Goal: Task Accomplishment & Management: Manage account settings

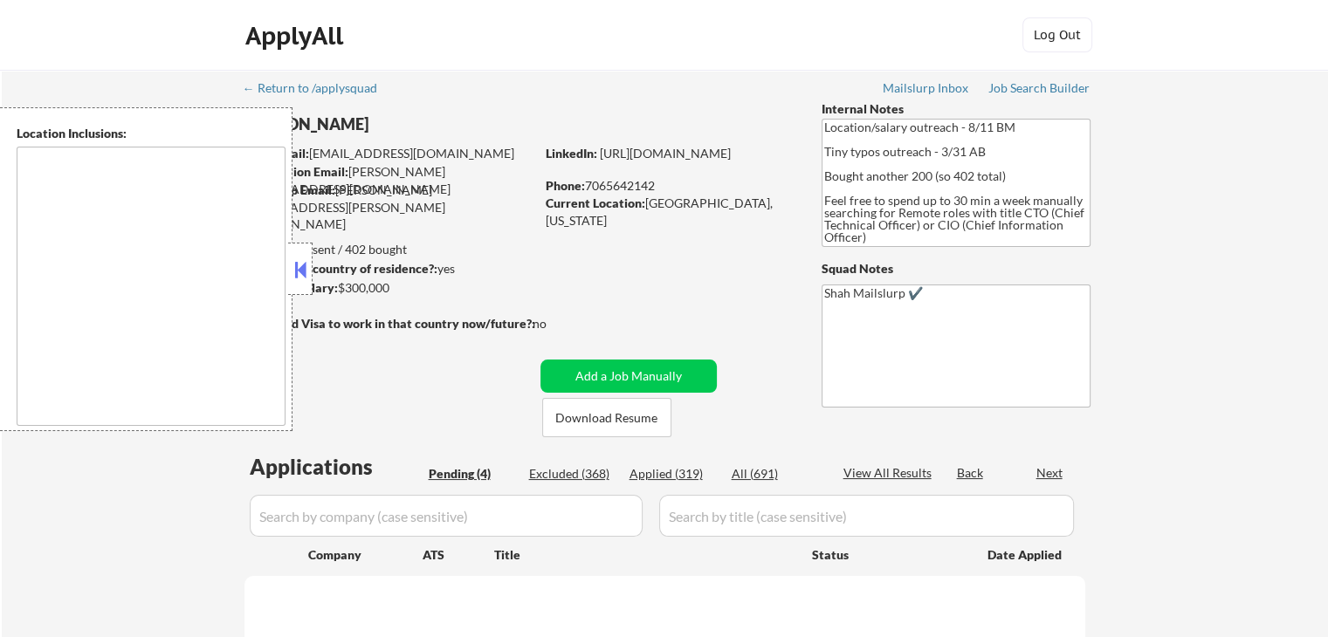
select select ""pending""
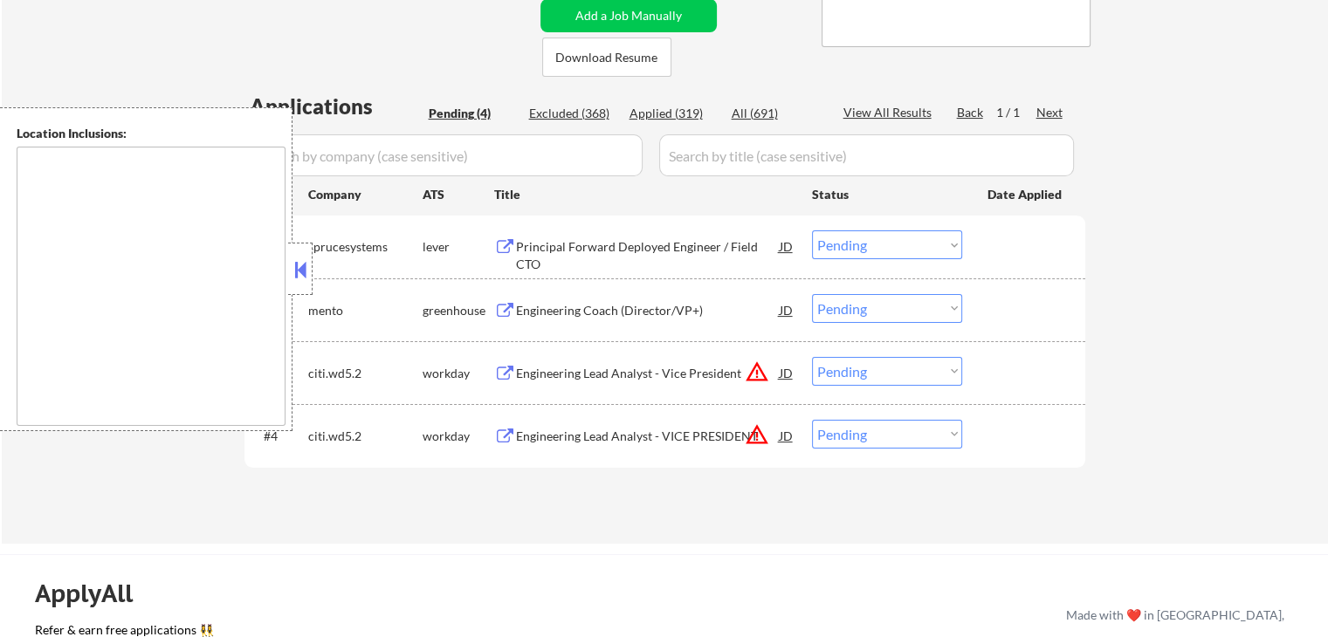
scroll to position [437, 0]
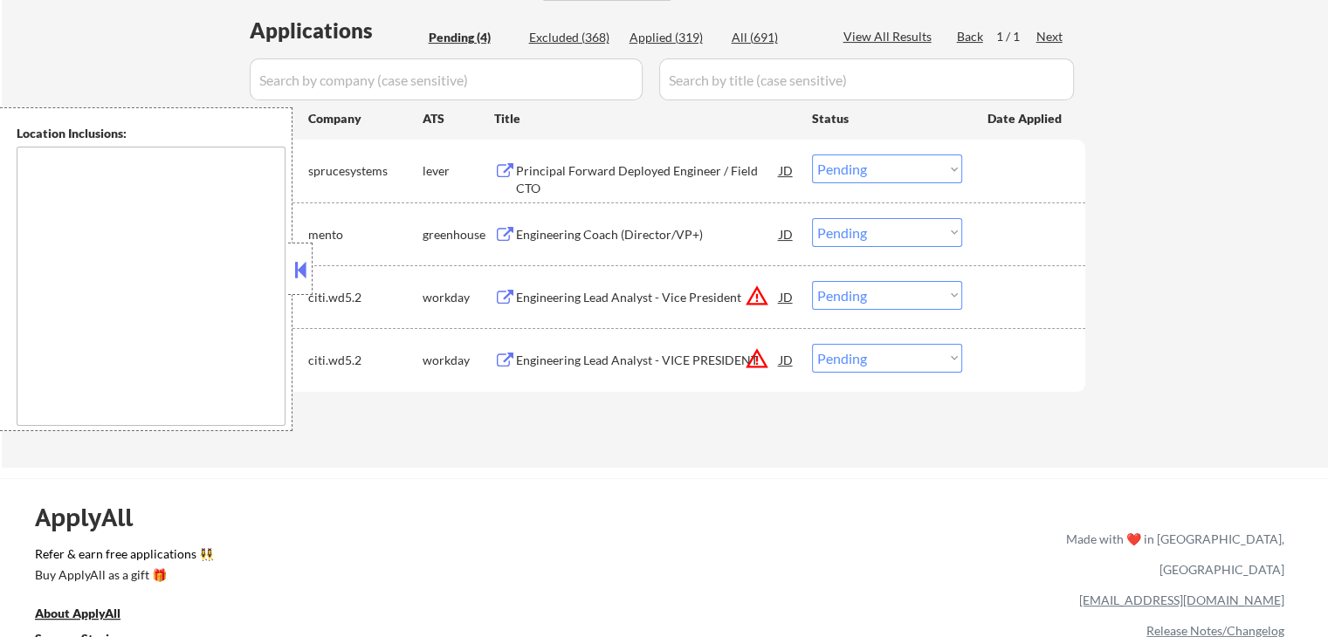
click at [308, 266] on button at bounding box center [300, 270] width 19 height 26
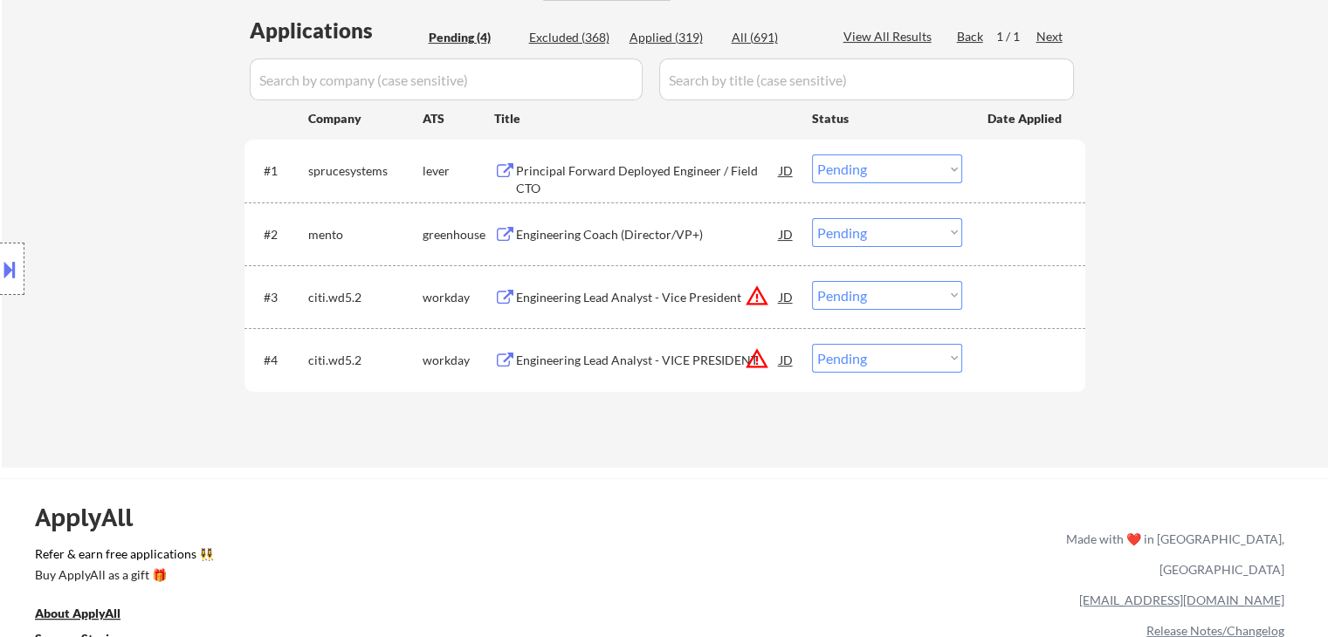
click at [543, 162] on div "Principal Forward Deployed Engineer / Field CTO" at bounding box center [648, 179] width 264 height 34
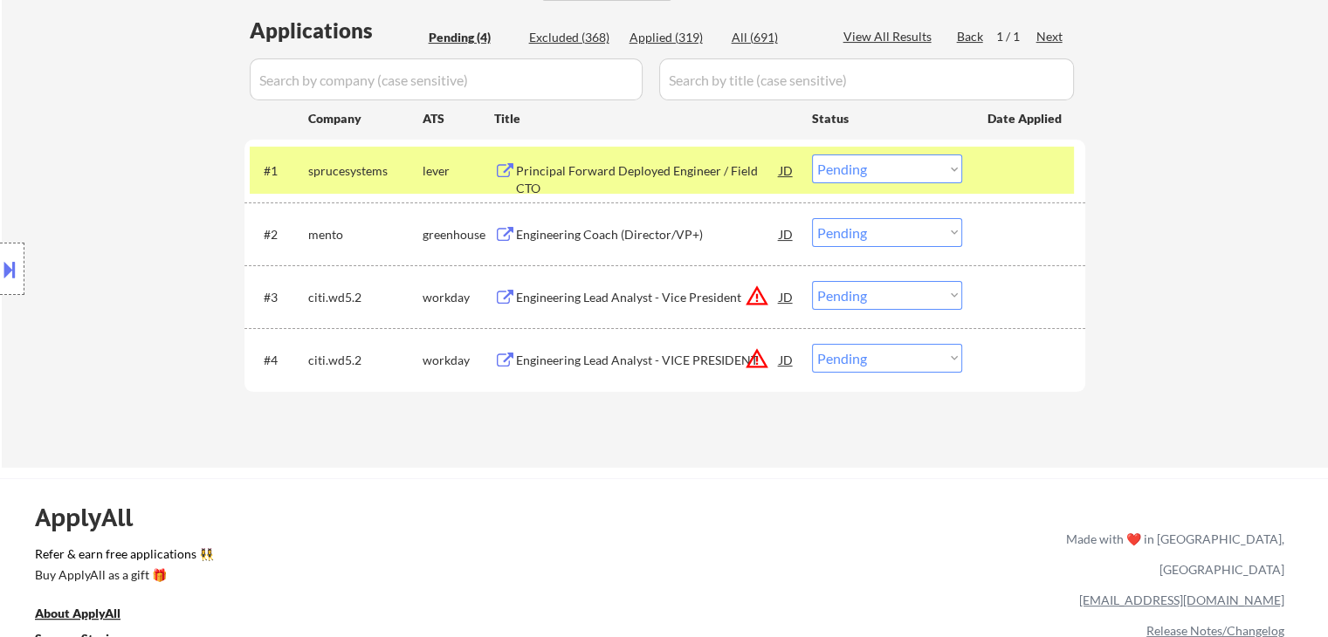
click at [555, 221] on div "Engineering Coach (Director/VP+)" at bounding box center [648, 233] width 264 height 31
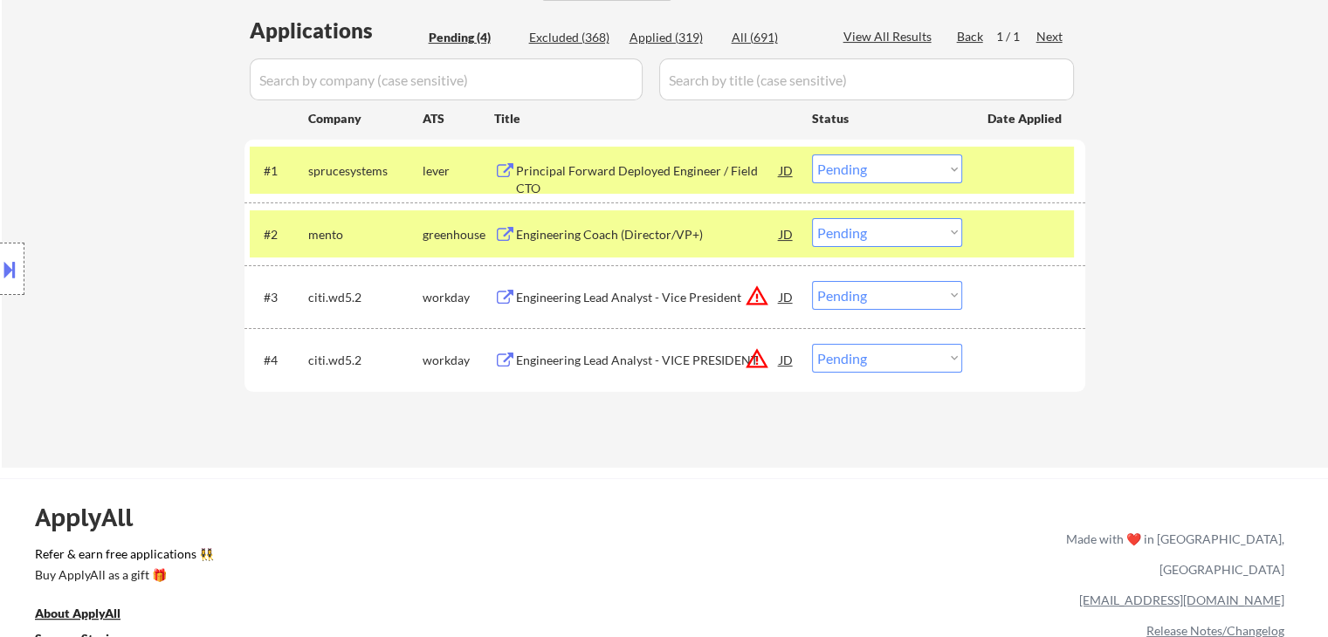
click at [566, 286] on div "Engineering Lead Analyst - Vice President" at bounding box center [648, 296] width 264 height 31
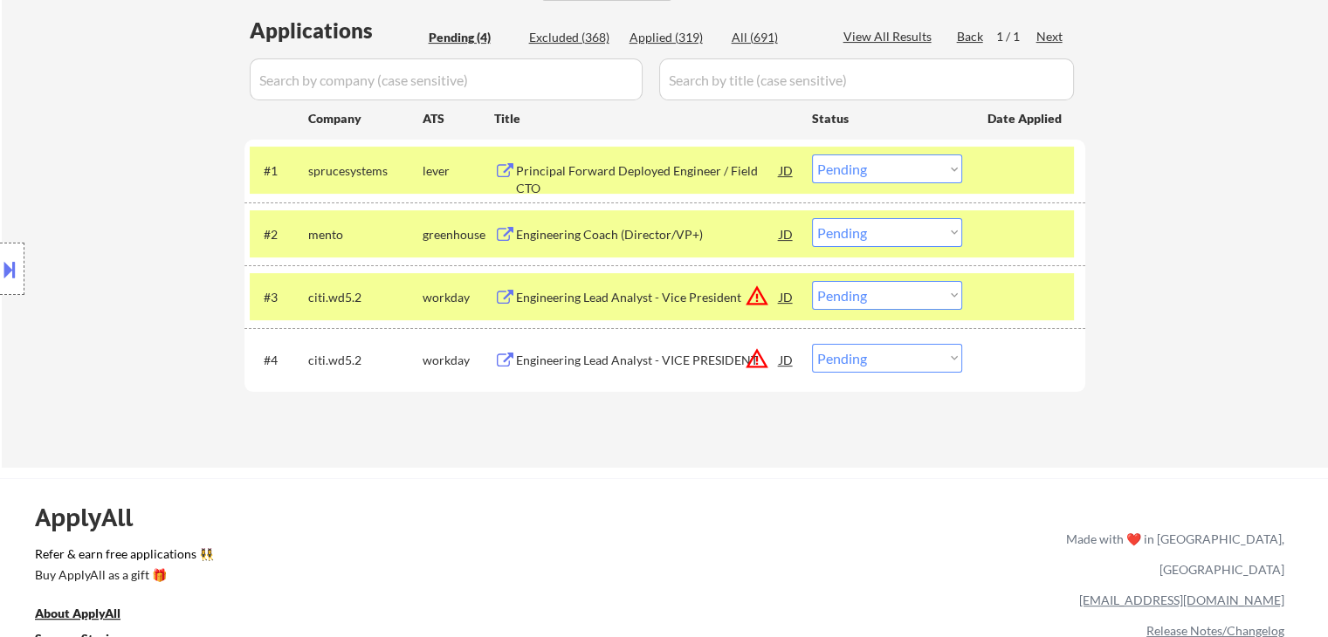
click at [567, 349] on div "Engineering Lead Analyst - VICE PRESIDENT" at bounding box center [648, 359] width 264 height 31
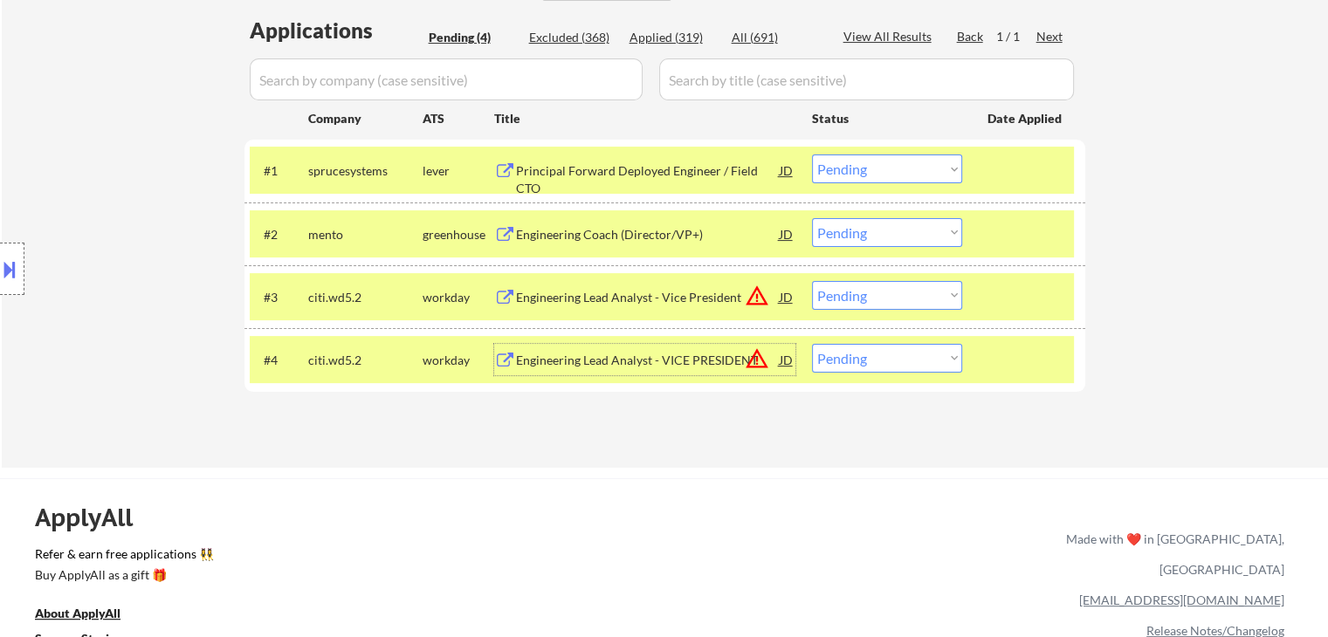
click at [878, 363] on select "Choose an option... Pending Applied Excluded (Questions) Excluded (Expired) Exc…" at bounding box center [887, 358] width 150 height 29
select select ""excluded__salary_""
click at [812, 344] on select "Choose an option... Pending Applied Excluded (Questions) Excluded (Expired) Exc…" at bounding box center [887, 358] width 150 height 29
click at [864, 293] on select "Choose an option... Pending Applied Excluded (Questions) Excluded (Expired) Exc…" at bounding box center [887, 295] width 150 height 29
select select ""excluded__salary_""
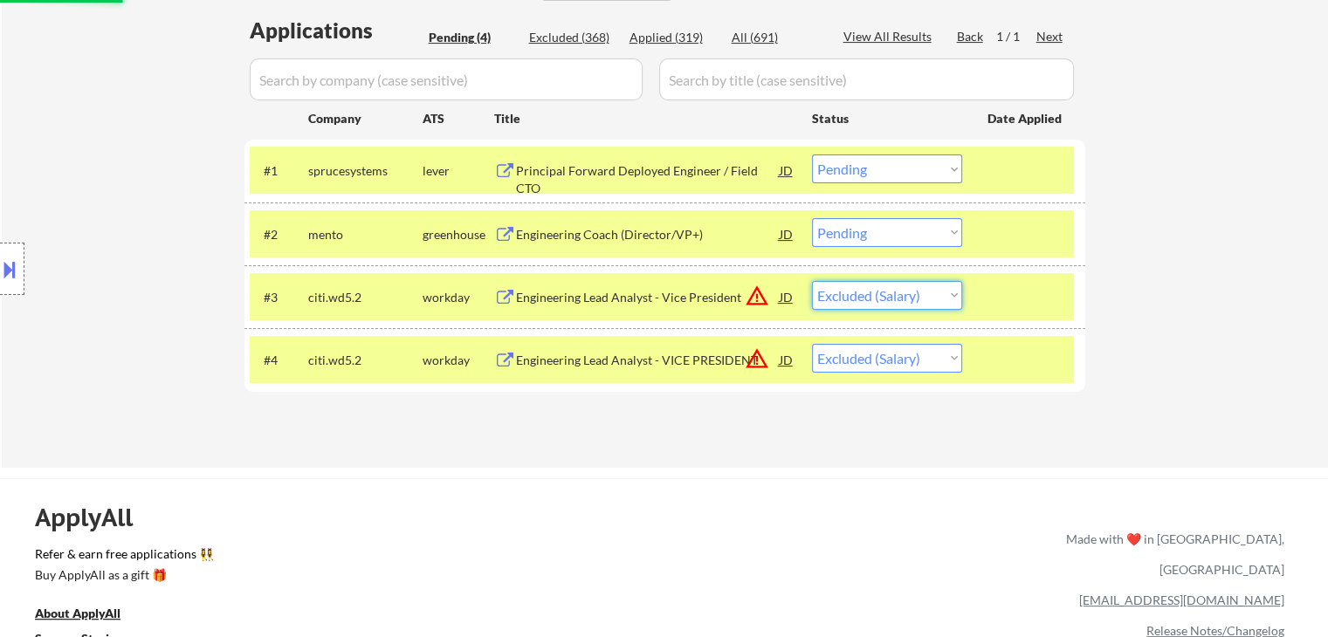
click at [812, 281] on select "Choose an option... Pending Applied Excluded (Questions) Excluded (Expired) Exc…" at bounding box center [887, 295] width 150 height 29
click at [847, 186] on div "#1 sprucesystems lever Principal Forward Deployed Engineer / Field CTO JD Choos…" at bounding box center [662, 170] width 824 height 47
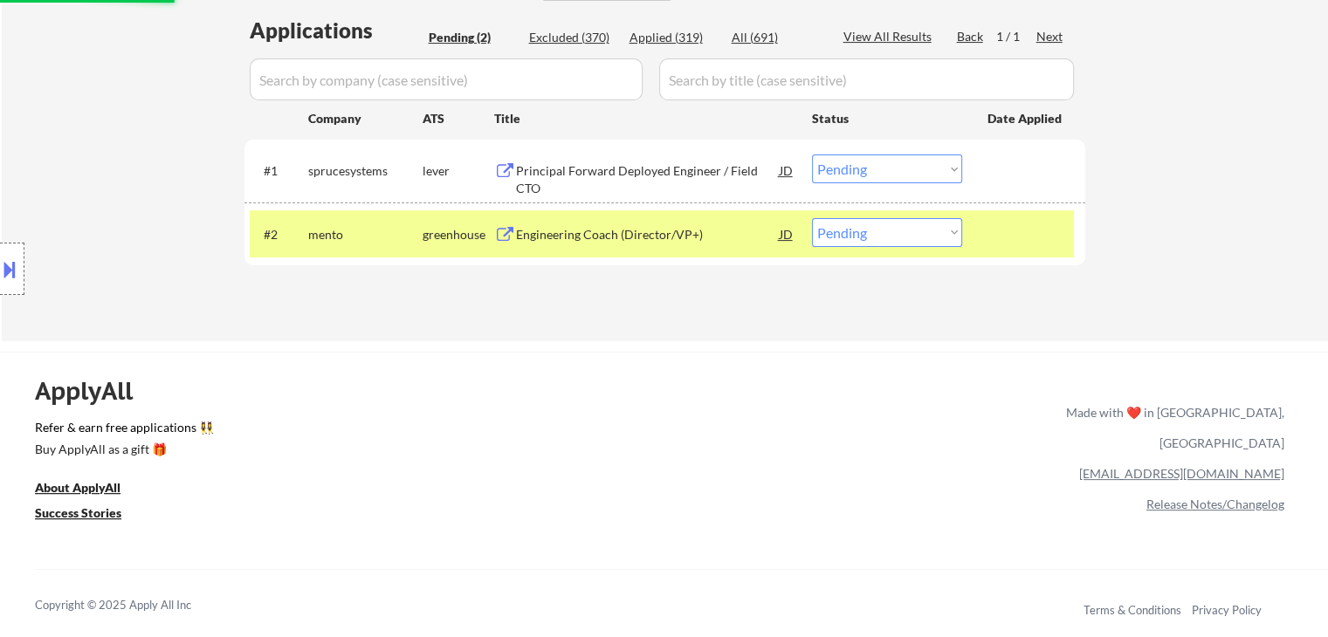
click at [858, 169] on select "Choose an option... Pending Applied Excluded (Questions) Excluded (Expired) Exc…" at bounding box center [887, 169] width 150 height 29
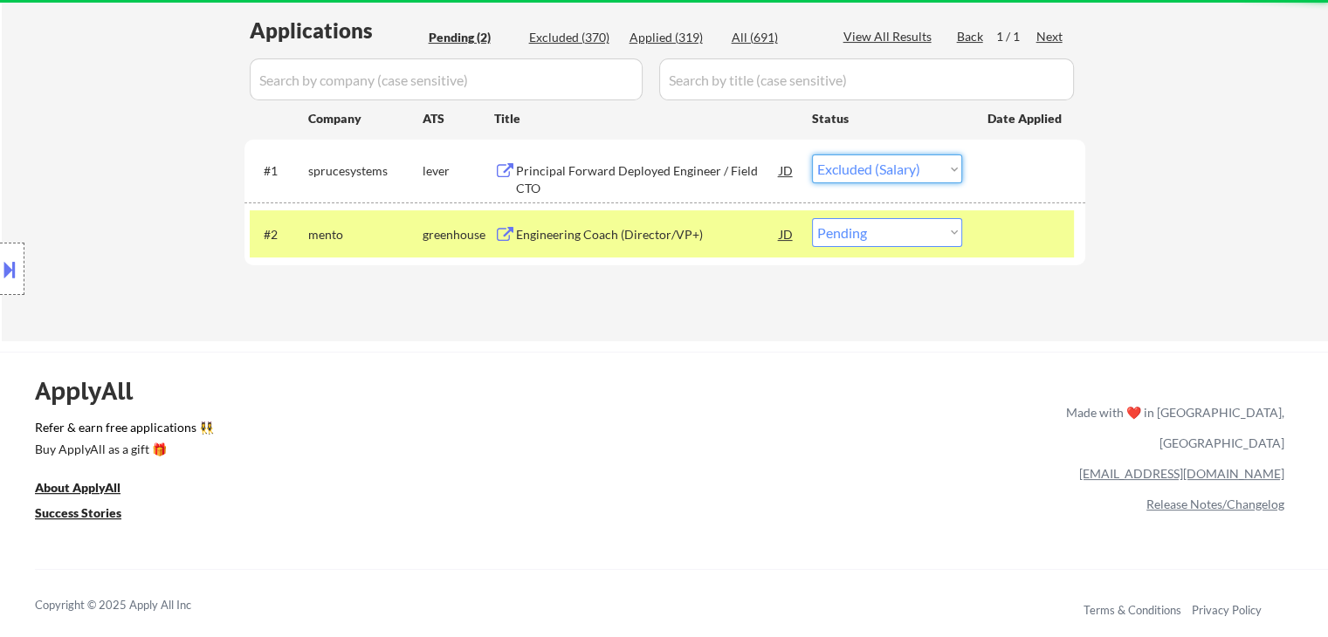
click at [812, 155] on select "Choose an option... Pending Applied Excluded (Questions) Excluded (Expired) Exc…" at bounding box center [887, 169] width 150 height 29
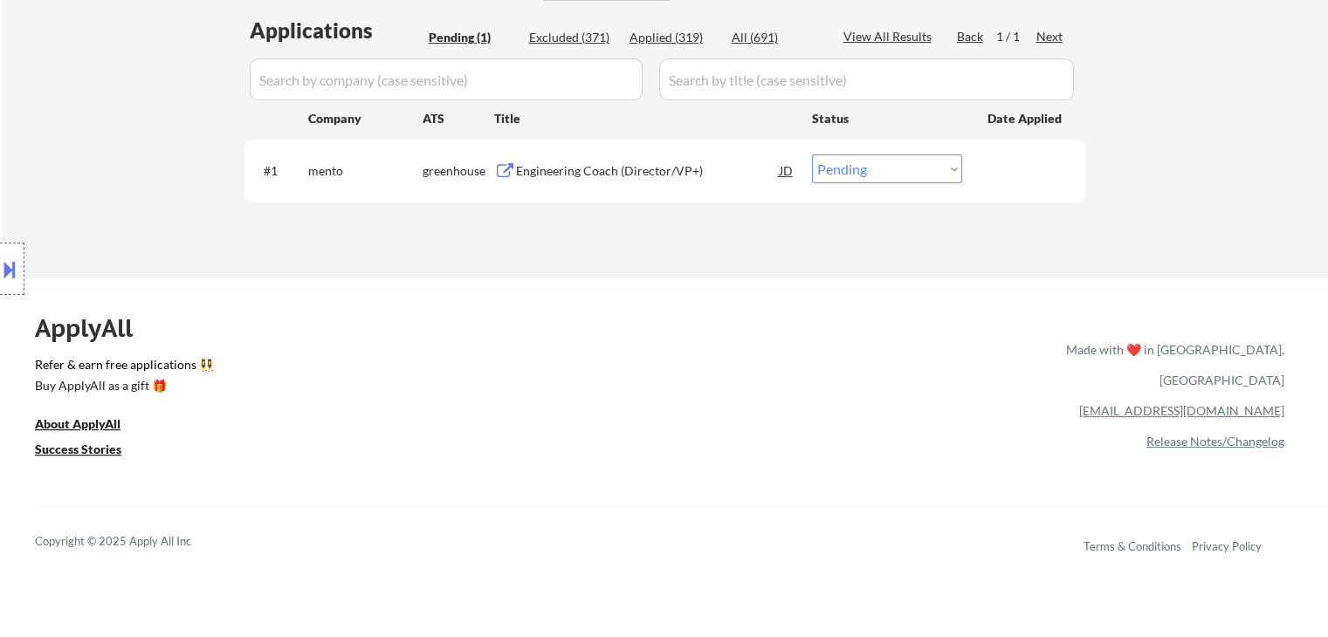
drag, startPoint x: 859, startPoint y: 172, endPoint x: 866, endPoint y: 181, distance: 11.2
click at [859, 172] on select "Choose an option... Pending Applied Excluded (Questions) Excluded (Expired) Exc…" at bounding box center [887, 169] width 150 height 29
select select ""excluded""
click at [812, 155] on select "Choose an option... Pending Applied Excluded (Questions) Excluded (Expired) Exc…" at bounding box center [887, 169] width 150 height 29
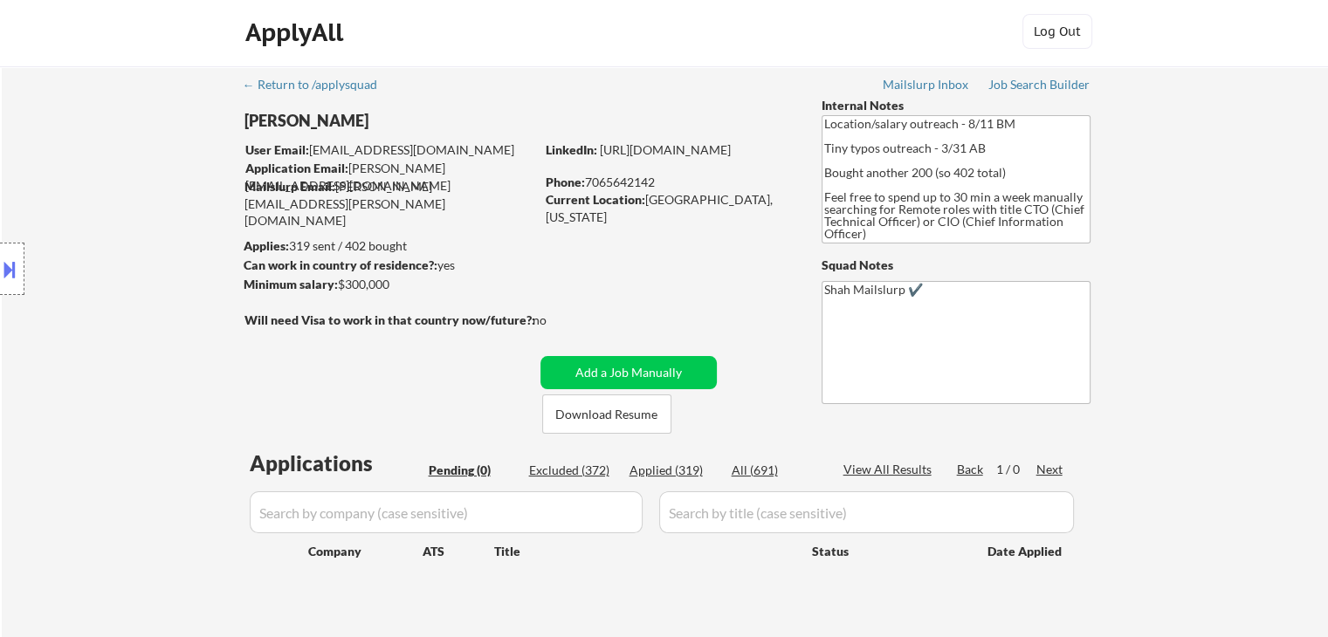
scroll to position [0, 0]
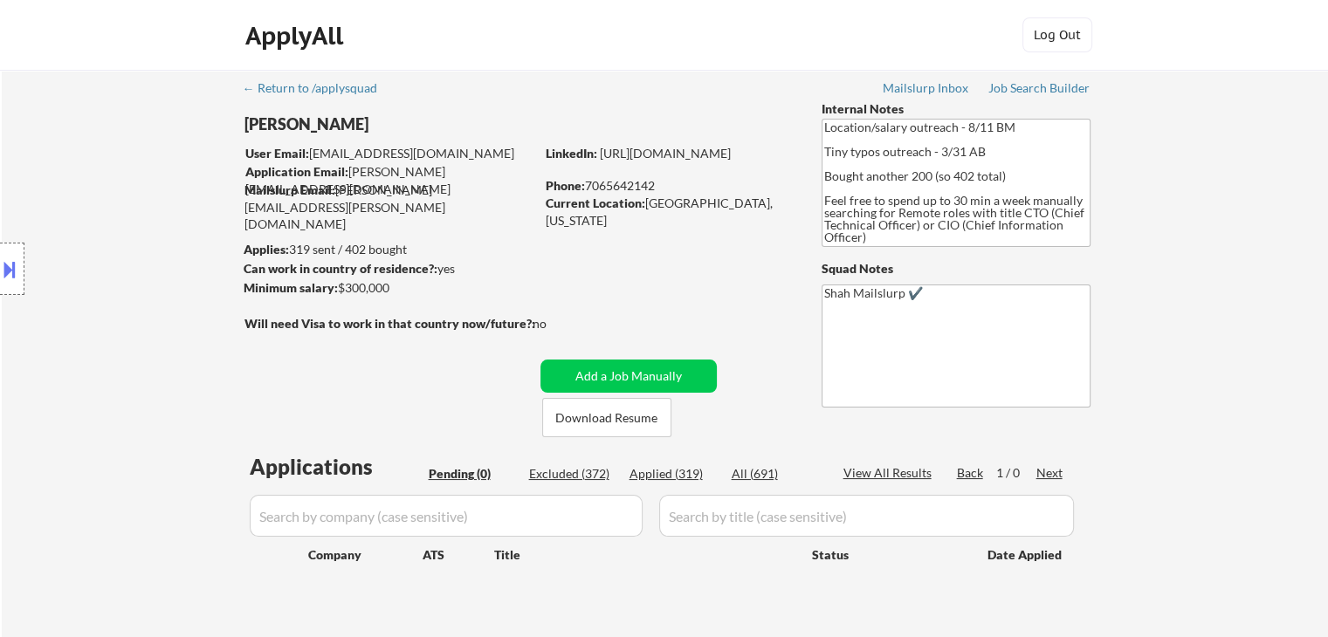
click at [618, 265] on div "← Return to /applysquad Mailslurp Inbox Job Search Builder [PERSON_NAME] User E…" at bounding box center [666, 354] width 872 height 569
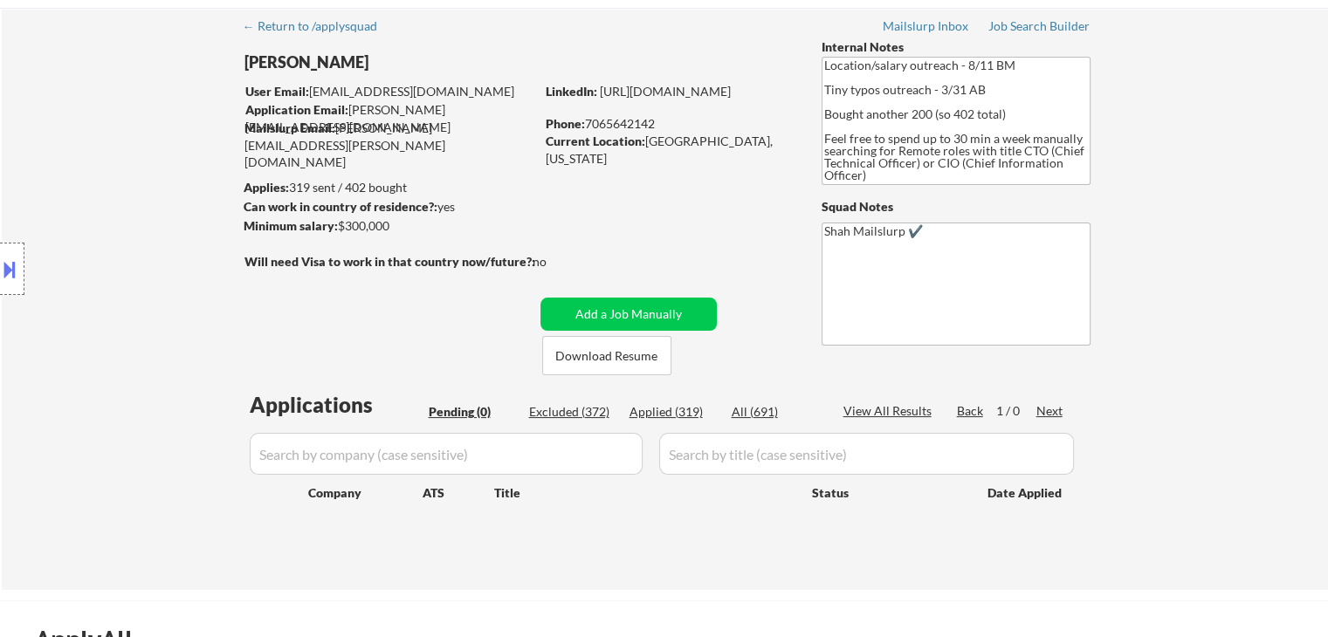
scroll to position [87, 0]
